Goal: Information Seeking & Learning: Learn about a topic

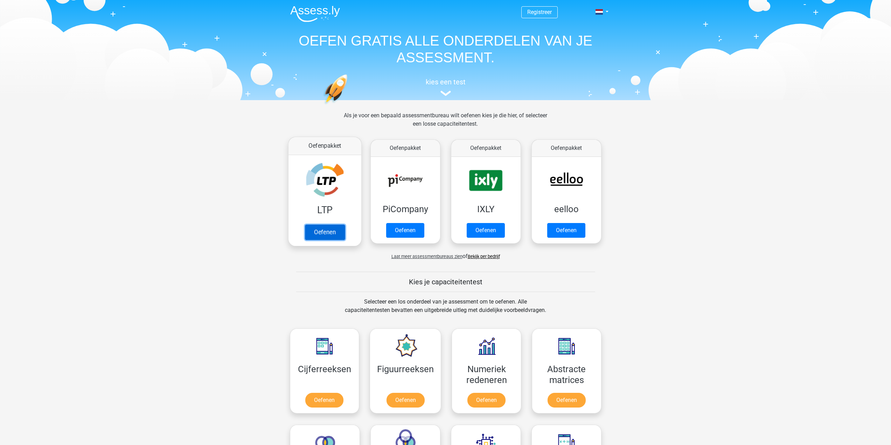
click at [324, 224] on link "Oefenen" at bounding box center [325, 231] width 40 height 15
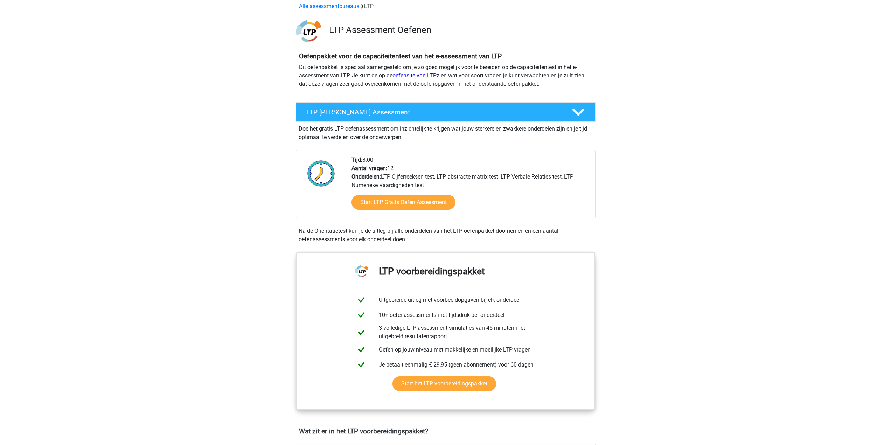
scroll to position [35, 0]
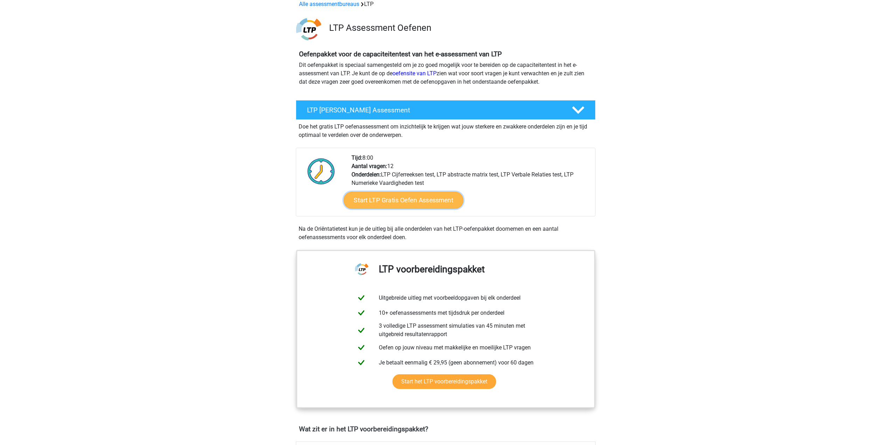
click at [389, 197] on link "Start LTP Gratis Oefen Assessment" at bounding box center [404, 200] width 120 height 17
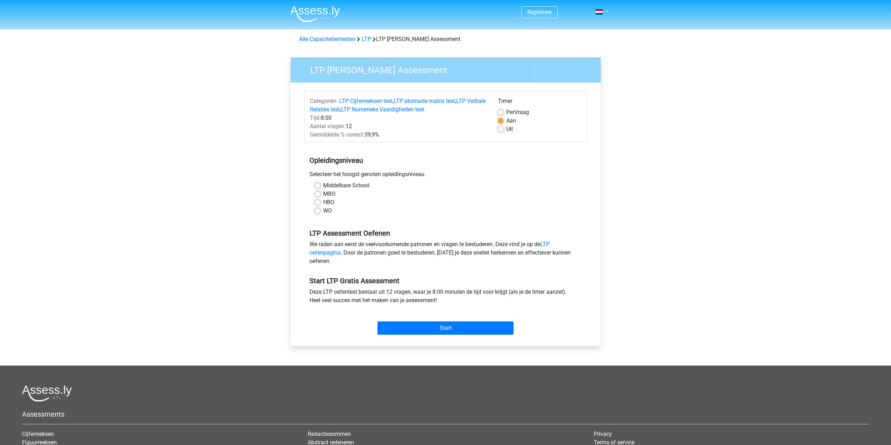
click at [325, 202] on label "HBO" at bounding box center [328, 202] width 11 height 8
click at [320, 202] on input "HBO" at bounding box center [318, 201] width 6 height 7
radio input "true"
drag, startPoint x: 449, startPoint y: 330, endPoint x: 450, endPoint y: 326, distance: 4.6
click at [449, 330] on input "Start" at bounding box center [446, 328] width 136 height 13
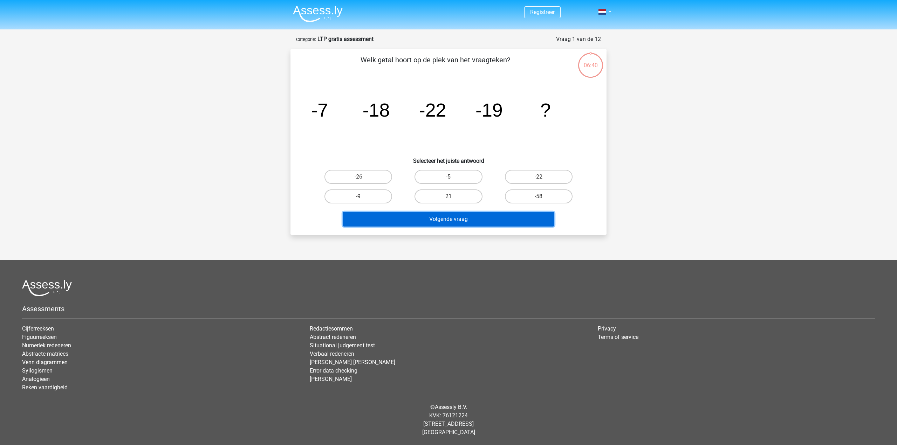
click at [444, 214] on button "Volgende vraag" at bounding box center [449, 219] width 212 height 15
click at [431, 224] on button "Volgende vraag" at bounding box center [449, 219] width 212 height 15
click at [377, 153] on h6 "Selecteer het juiste antwoord" at bounding box center [448, 158] width 293 height 12
click at [364, 179] on label "-26" at bounding box center [358, 177] width 68 height 14
click at [363, 179] on input "-26" at bounding box center [360, 179] width 5 height 5
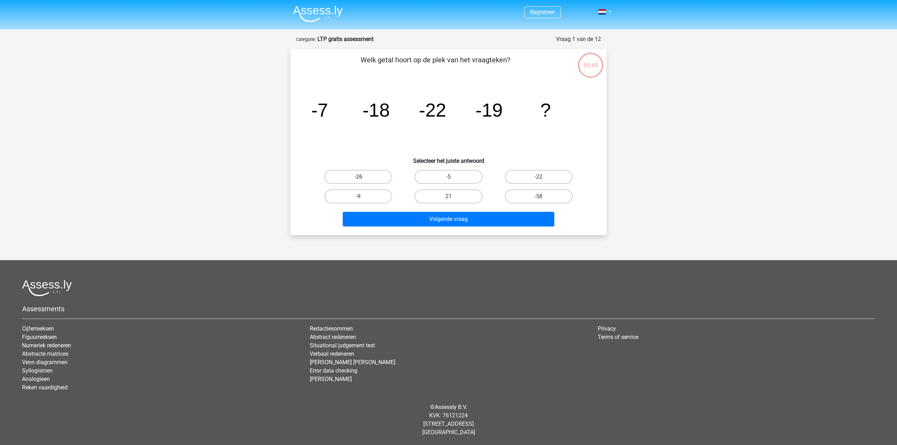
radio input "true"
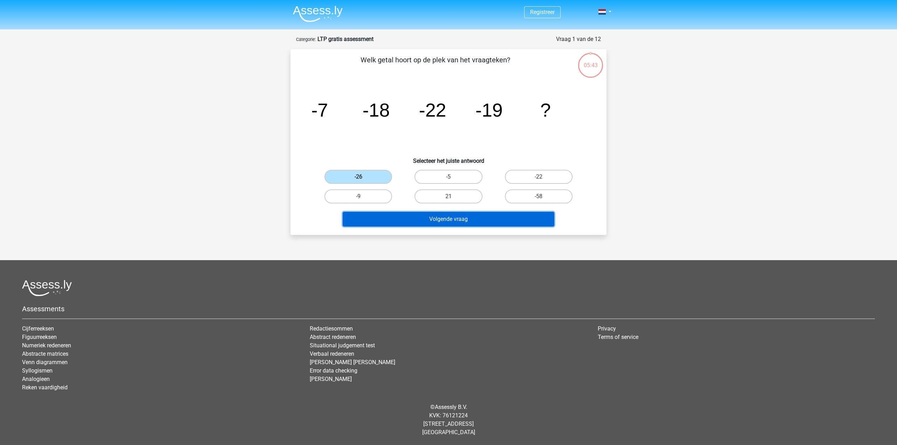
click at [450, 220] on button "Volgende vraag" at bounding box center [449, 219] width 212 height 15
click at [371, 175] on label "-26" at bounding box center [358, 177] width 68 height 14
click at [363, 177] on input "-26" at bounding box center [360, 179] width 5 height 5
click at [419, 216] on button "Volgende vraag" at bounding box center [449, 219] width 212 height 15
click at [450, 213] on button "Volgende vraag" at bounding box center [449, 219] width 212 height 15
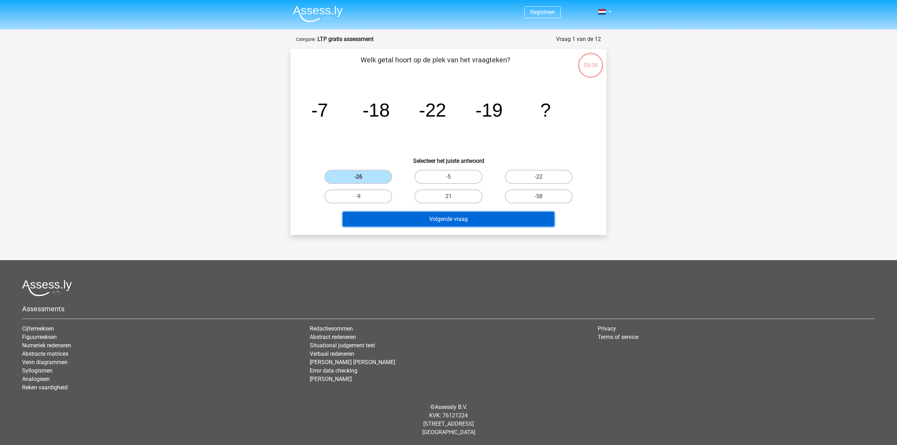
click at [450, 213] on button "Volgende vraag" at bounding box center [449, 219] width 212 height 15
click at [465, 193] on label "21" at bounding box center [448, 196] width 68 height 14
click at [453, 196] on input "21" at bounding box center [450, 198] width 5 height 5
radio input "true"
click at [464, 215] on button "Volgende vraag" at bounding box center [449, 219] width 212 height 15
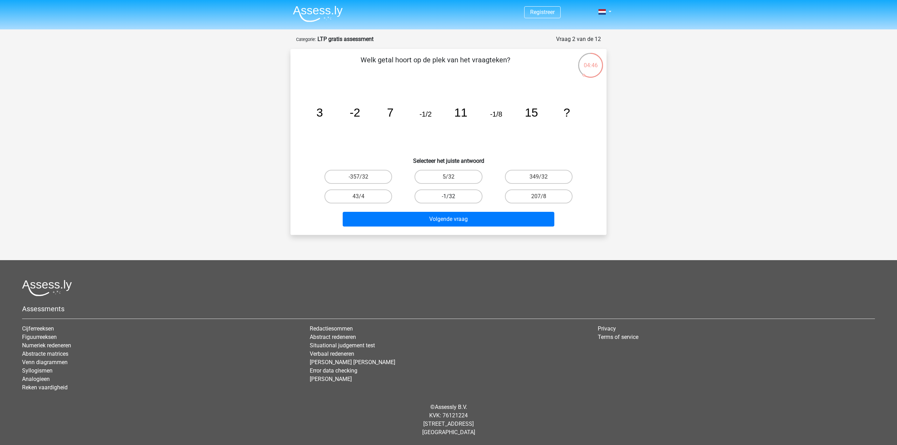
click at [448, 194] on label "-1/32" at bounding box center [448, 196] width 68 height 14
click at [448, 196] on input "-1/32" at bounding box center [450, 198] width 5 height 5
radio input "true"
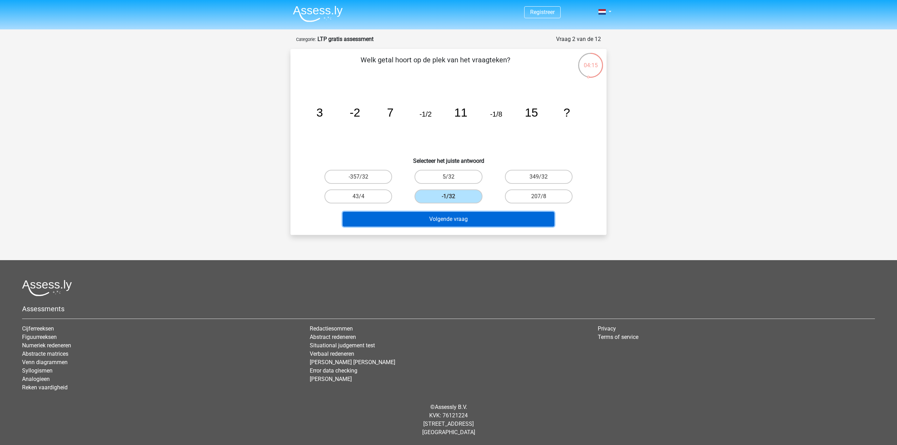
click at [434, 215] on button "Volgende vraag" at bounding box center [449, 219] width 212 height 15
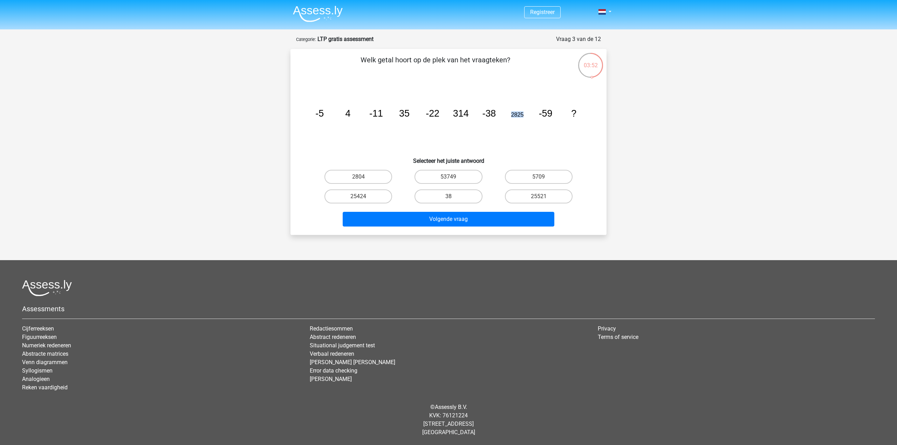
drag, startPoint x: 511, startPoint y: 114, endPoint x: 527, endPoint y: 114, distance: 16.8
click at [527, 114] on icon "image/svg+xml -5 4 -11 35 -22 314 -38 2825 -59 ?" at bounding box center [448, 116] width 282 height 71
click at [372, 195] on label "25424" at bounding box center [358, 196] width 68 height 14
click at [363, 196] on input "25424" at bounding box center [360, 198] width 5 height 5
radio input "true"
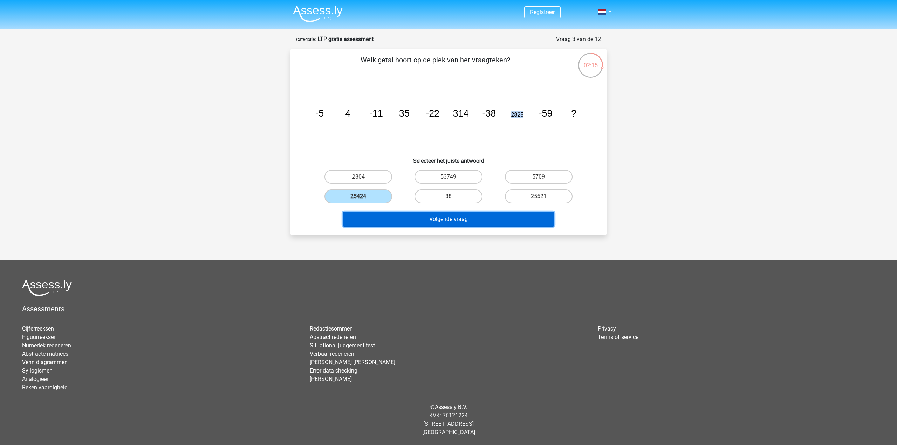
click at [457, 212] on button "Volgende vraag" at bounding box center [449, 219] width 212 height 15
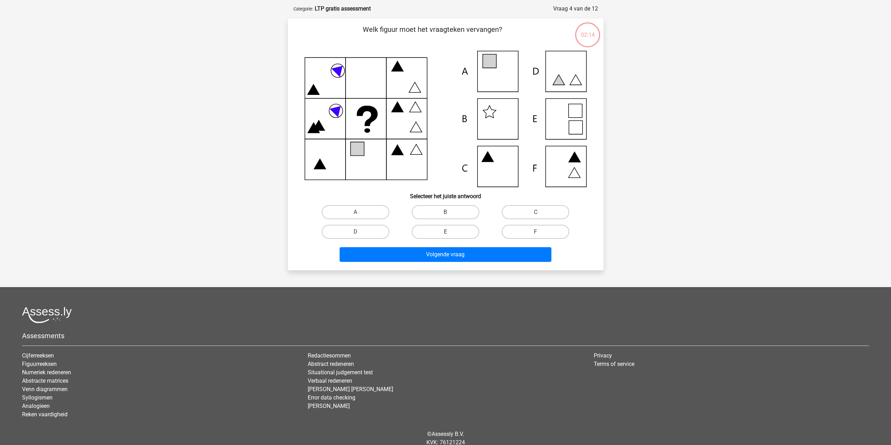
scroll to position [35, 0]
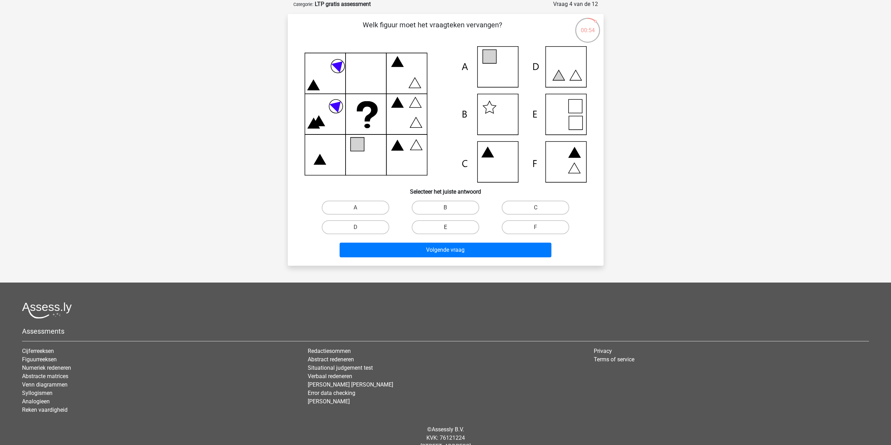
click at [448, 227] on label "E" at bounding box center [446, 227] width 68 height 14
click at [448, 227] on input "E" at bounding box center [447, 229] width 5 height 5
radio input "true"
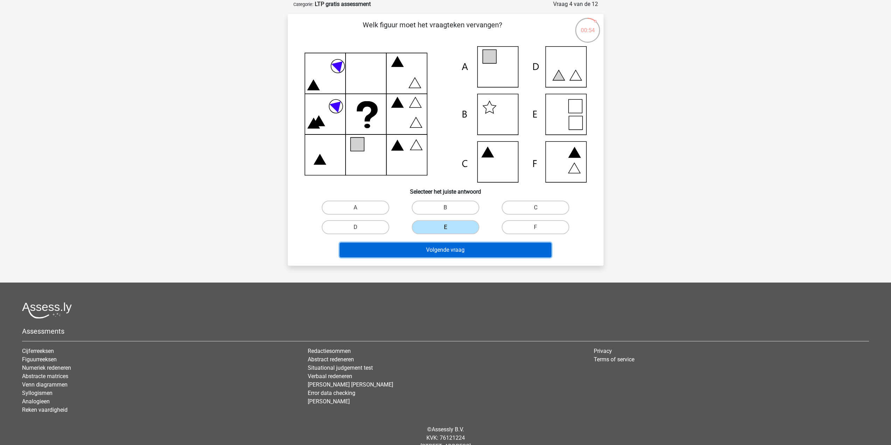
click at [442, 257] on button "Volgende vraag" at bounding box center [446, 250] width 212 height 15
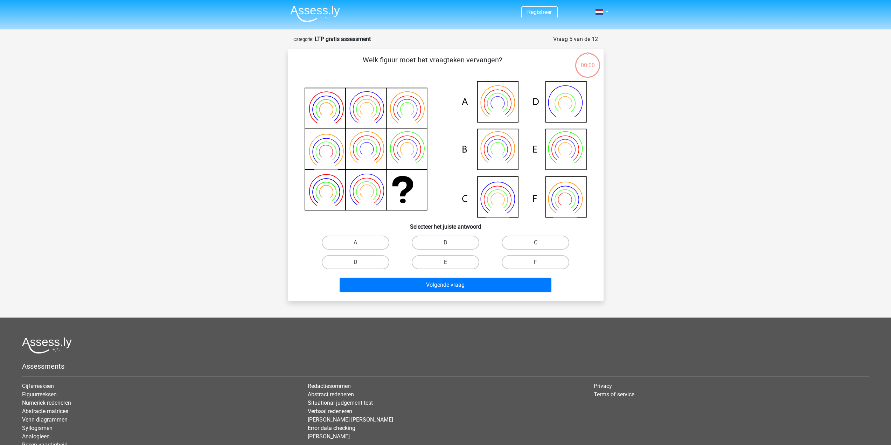
scroll to position [35, 0]
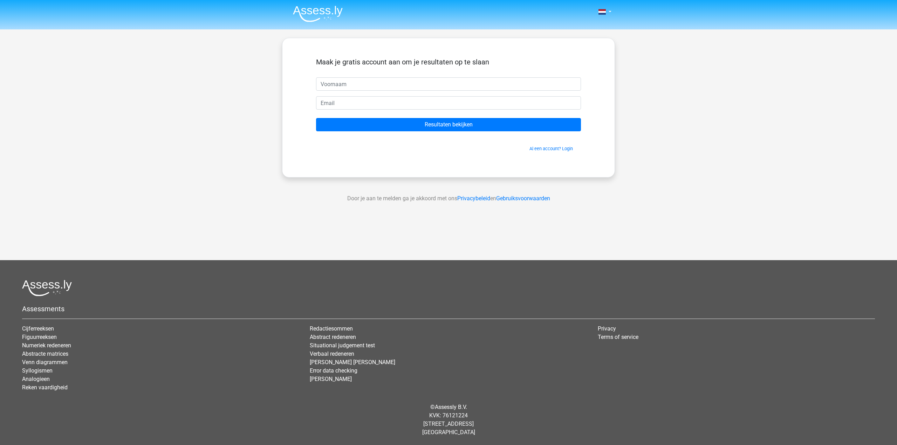
click at [360, 88] on input "text" at bounding box center [448, 83] width 265 height 13
drag, startPoint x: 350, startPoint y: 83, endPoint x: 253, endPoint y: 80, distance: 96.7
click at [252, 80] on div "Nederlands English" at bounding box center [448, 198] width 897 height 396
type input "[PERSON_NAME]"
type input "[EMAIL_ADDRESS][DOMAIN_NAME]"
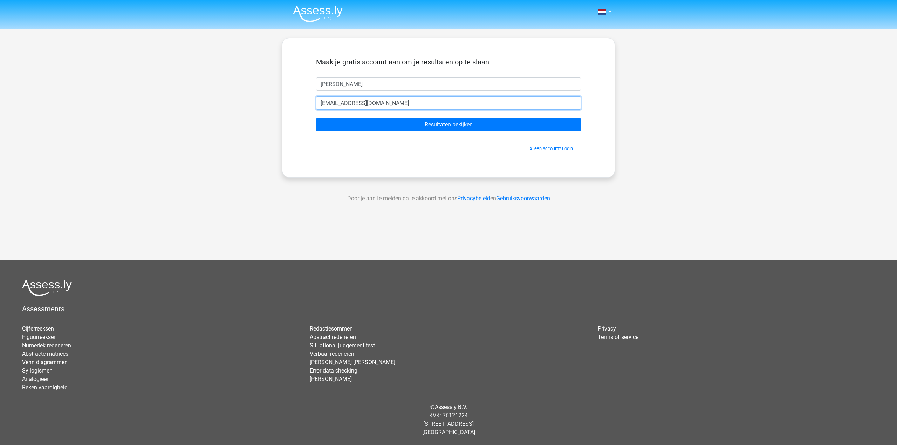
click at [316, 118] on input "Resultaten bekijken" at bounding box center [448, 124] width 265 height 13
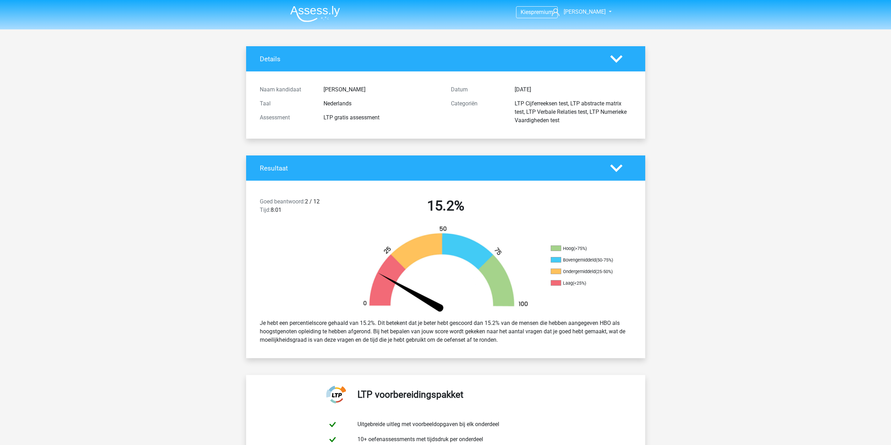
click at [455, 120] on div "Categoriën" at bounding box center [478, 111] width 64 height 25
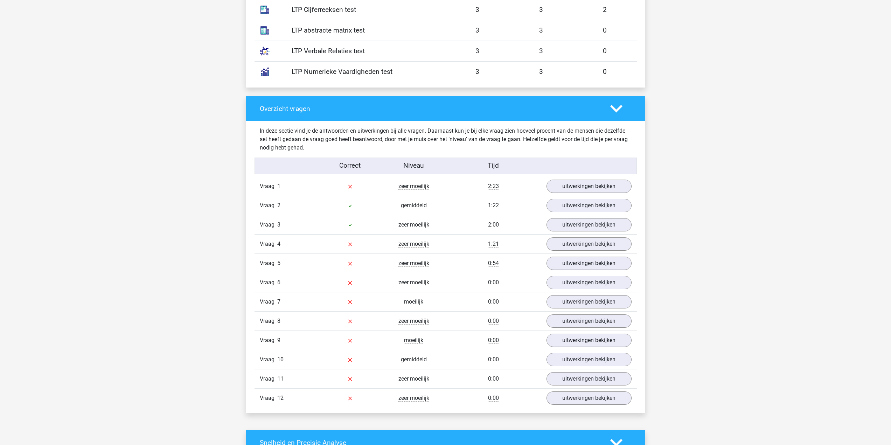
scroll to position [630, 0]
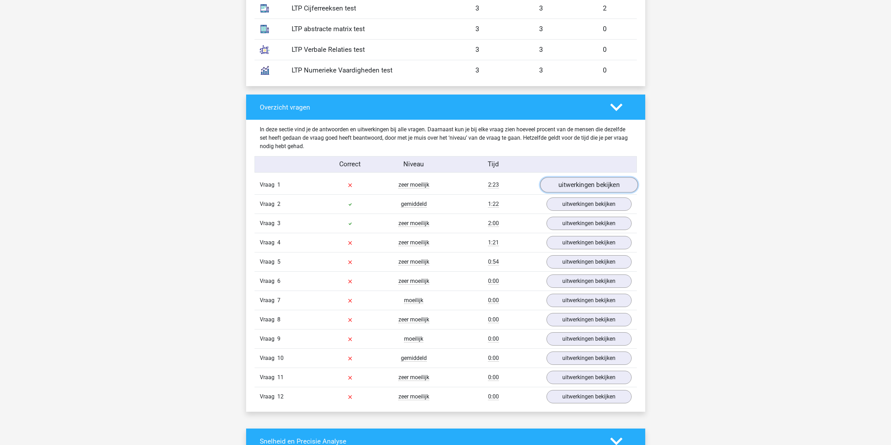
click at [593, 187] on link "uitwerkingen bekijken" at bounding box center [589, 184] width 98 height 15
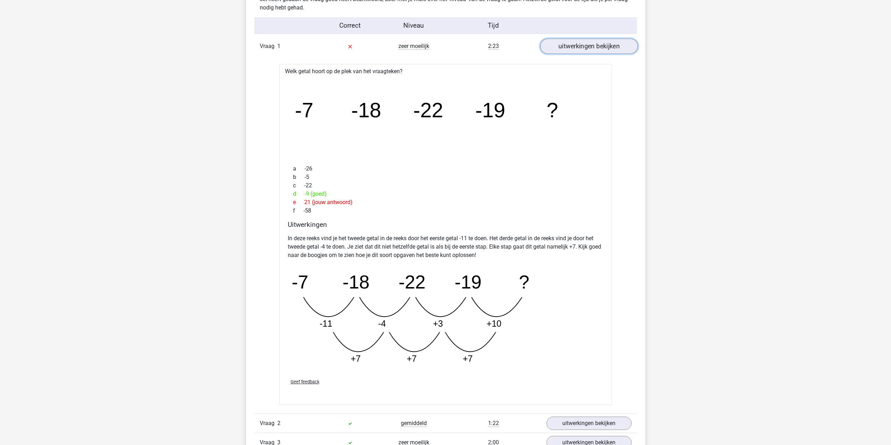
scroll to position [771, 0]
click at [318, 321] on icon "image/svg+xml -7 -18 -22 -19 ? -11 -4 +3 +10 +7 +7 +7" at bounding box center [428, 316] width 280 height 105
drag, startPoint x: 449, startPoint y: 321, endPoint x: 307, endPoint y: 327, distance: 141.6
click at [307, 327] on icon "image/svg+xml -7 -18 -22 -19 ? -11 -4 +3 +10 +7 +7 +7" at bounding box center [428, 316] width 280 height 105
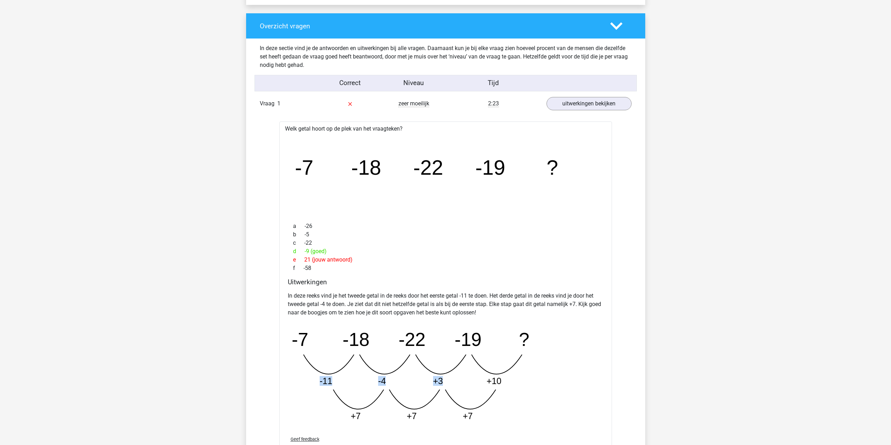
scroll to position [630, 0]
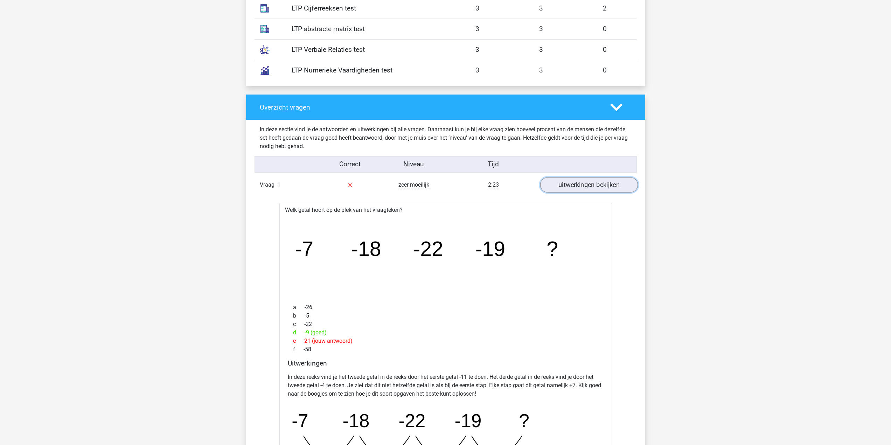
click at [584, 187] on link "uitwerkingen bekijken" at bounding box center [589, 184] width 98 height 15
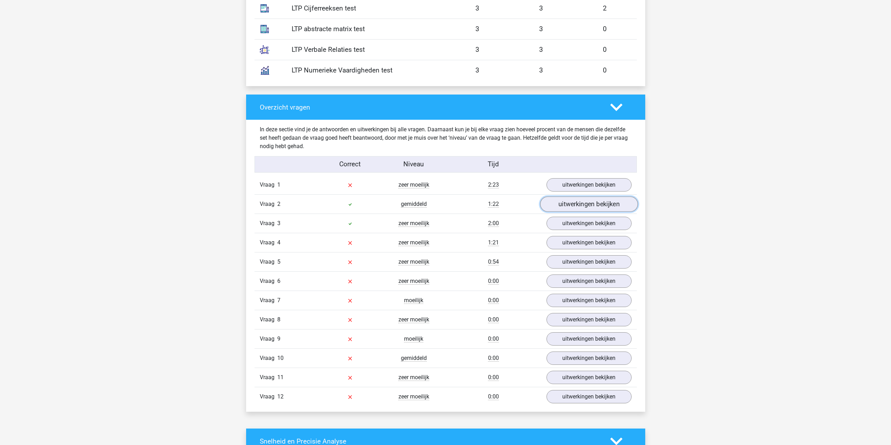
click at [595, 202] on link "uitwerkingen bekijken" at bounding box center [589, 203] width 98 height 15
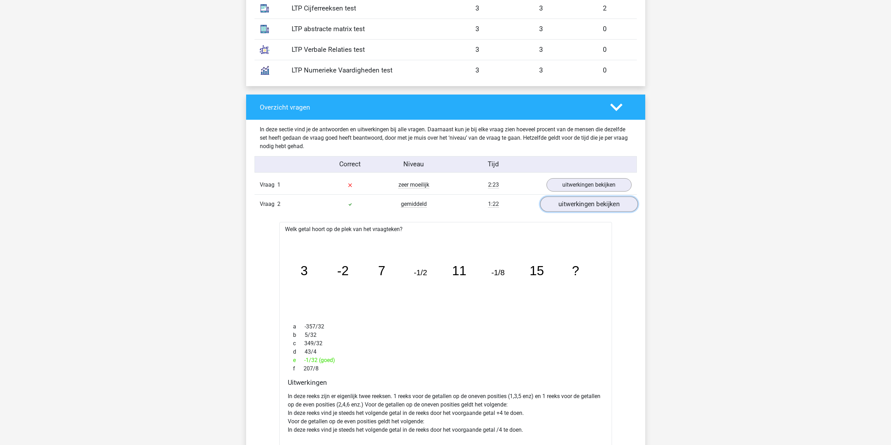
click at [594, 208] on link "uitwerkingen bekijken" at bounding box center [589, 203] width 98 height 15
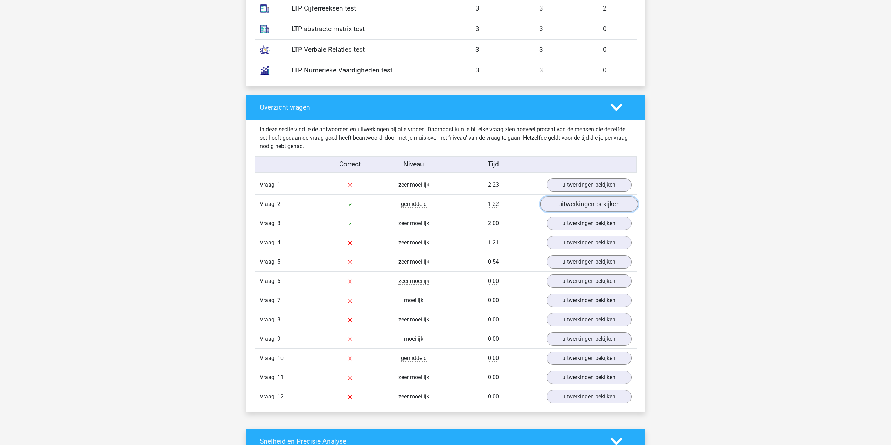
click at [603, 204] on link "uitwerkingen bekijken" at bounding box center [589, 203] width 98 height 15
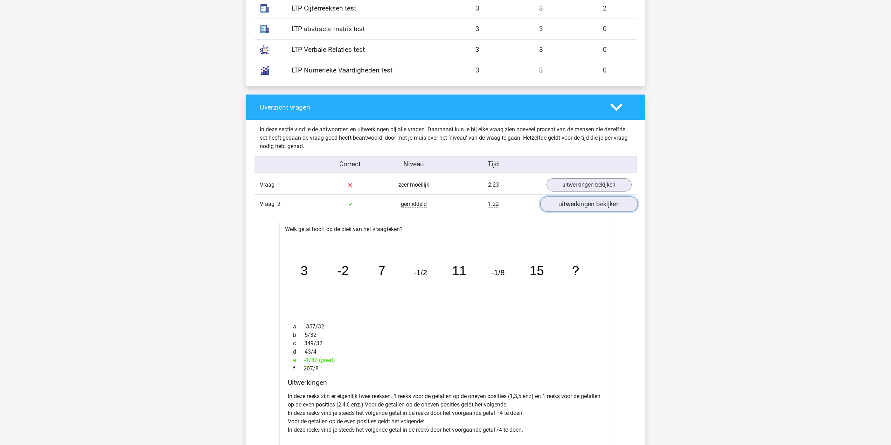
click at [573, 209] on link "uitwerkingen bekijken" at bounding box center [589, 203] width 98 height 15
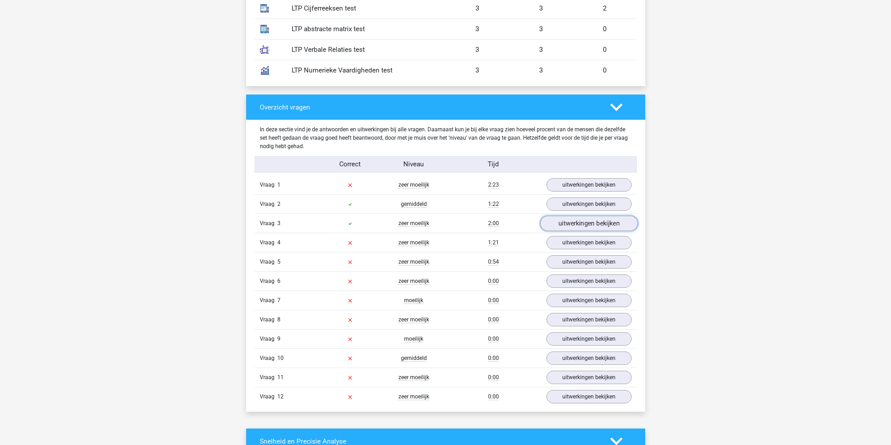
click at [578, 220] on link "uitwerkingen bekijken" at bounding box center [589, 223] width 98 height 15
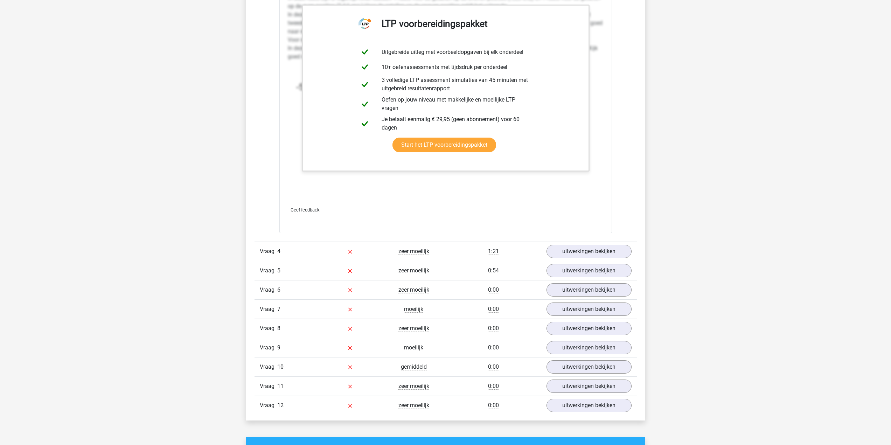
scroll to position [1086, 0]
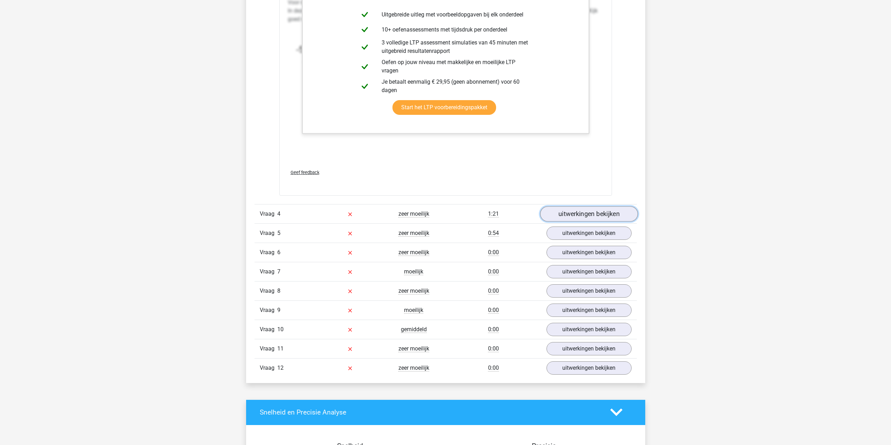
click at [627, 213] on link "uitwerkingen bekijken" at bounding box center [589, 213] width 98 height 15
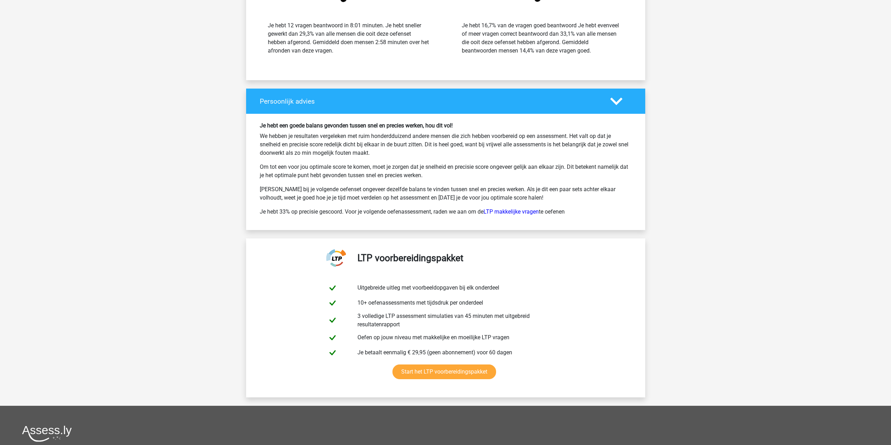
scroll to position [2101, 0]
